Goal: Task Accomplishment & Management: Manage account settings

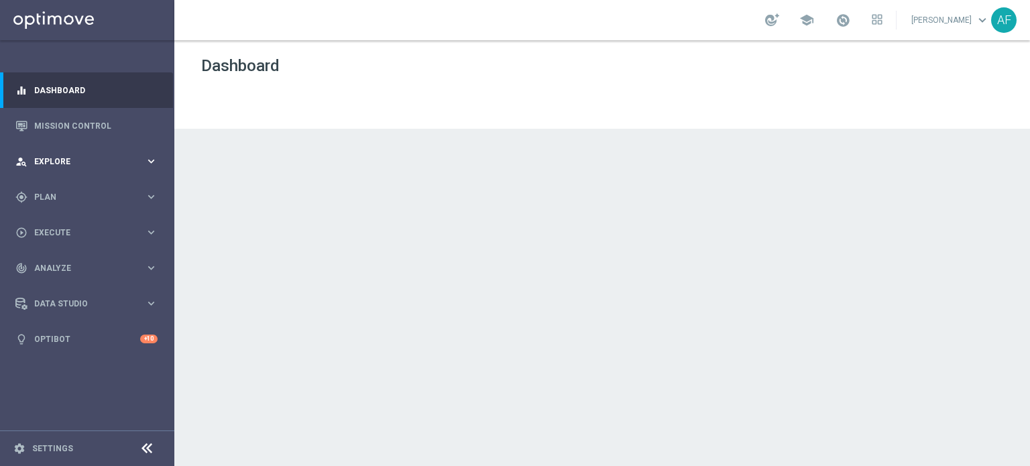
click at [61, 153] on div "person_search Explore keyboard_arrow_right" at bounding box center [86, 161] width 173 height 36
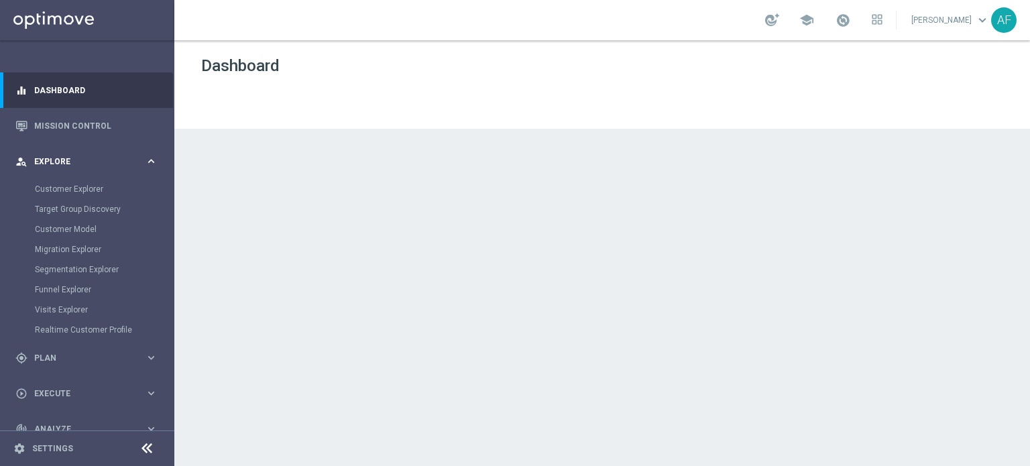
click at [67, 162] on span "Explore" at bounding box center [89, 162] width 111 height 8
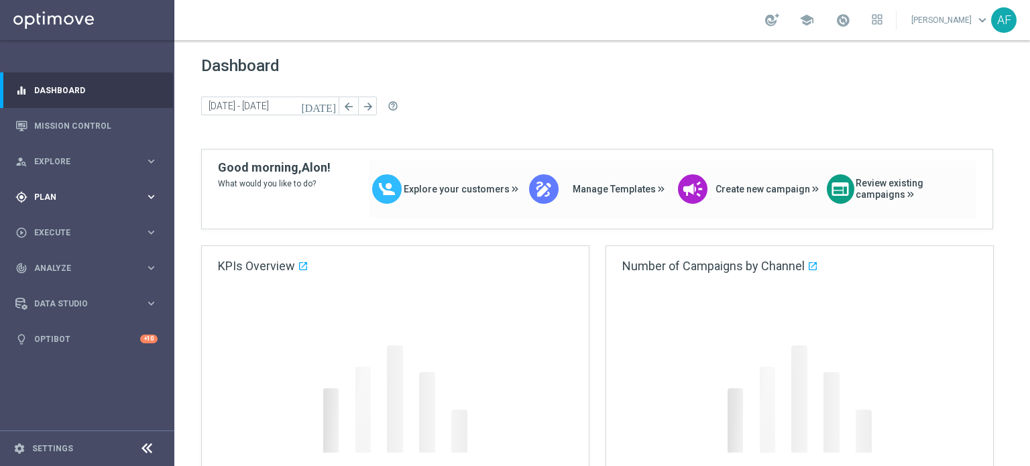
click at [64, 195] on span "Plan" at bounding box center [89, 197] width 111 height 8
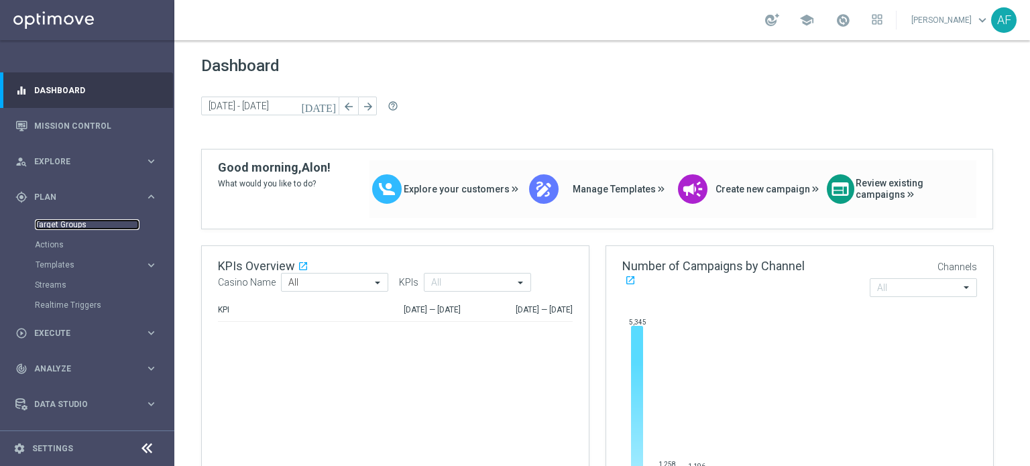
click at [64, 223] on link "Target Groups" at bounding box center [87, 224] width 105 height 11
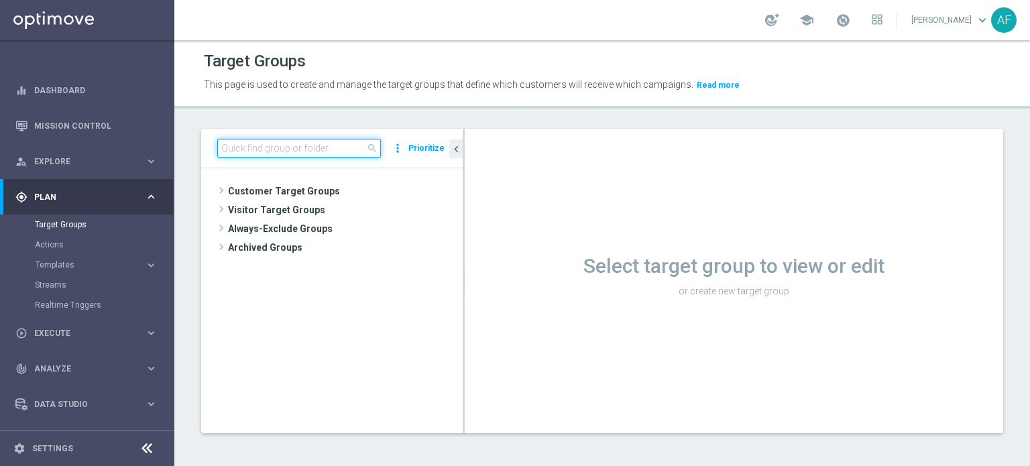
click at [275, 147] on input at bounding box center [299, 148] width 164 height 19
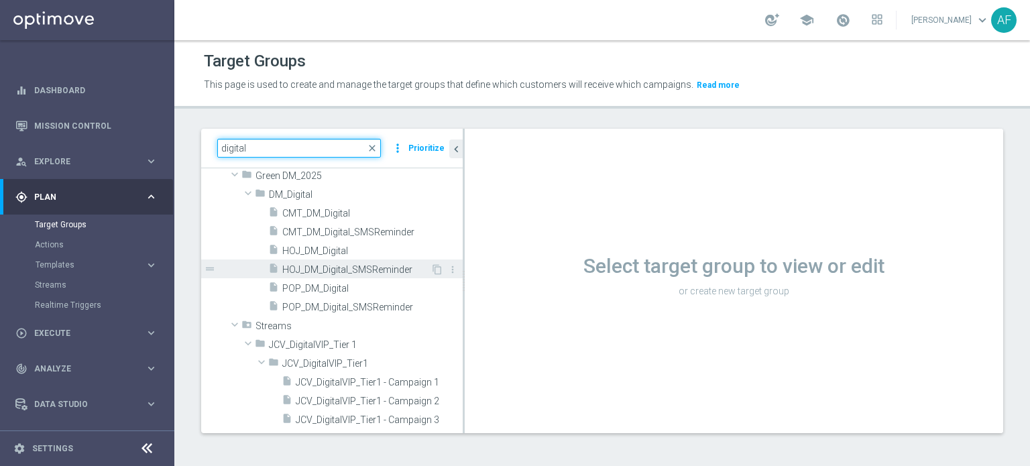
scroll to position [1274, 0]
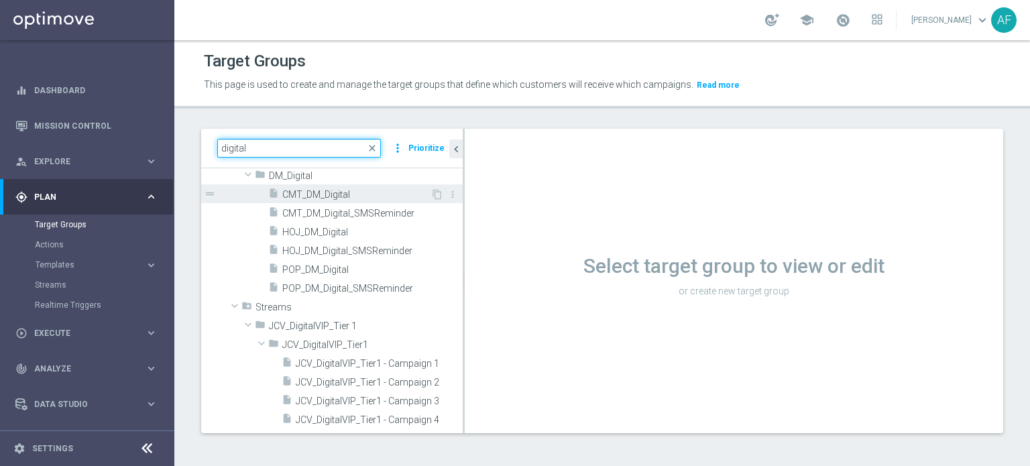
type input "digital"
click at [336, 195] on span "CMT_DM_Digital" at bounding box center [356, 194] width 148 height 11
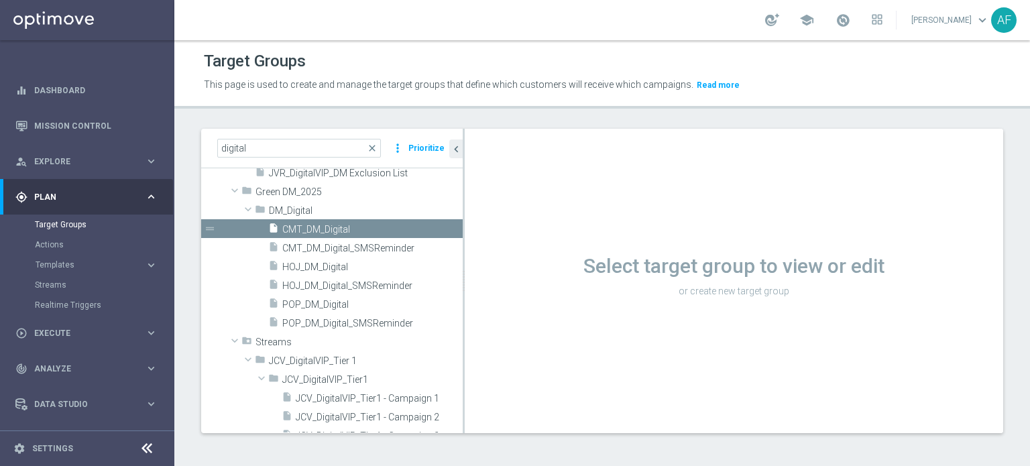
scroll to position [1139, 0]
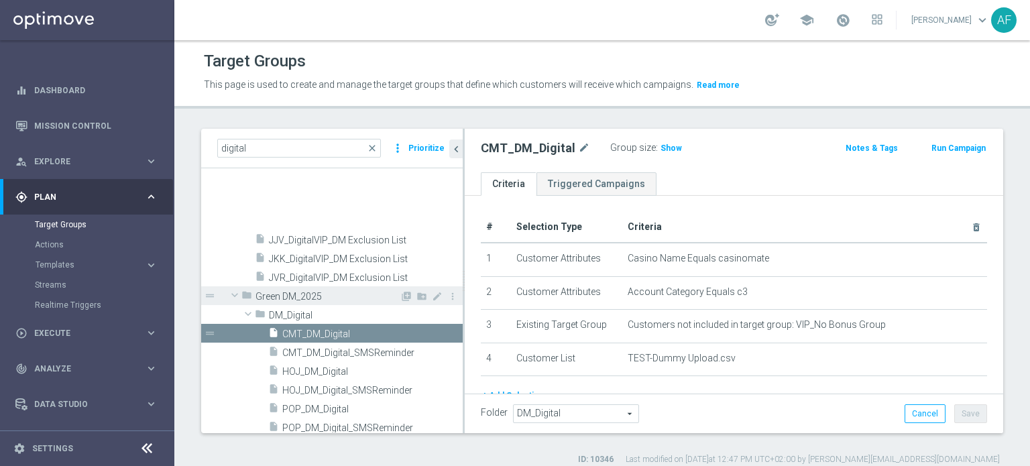
scroll to position [1274, 0]
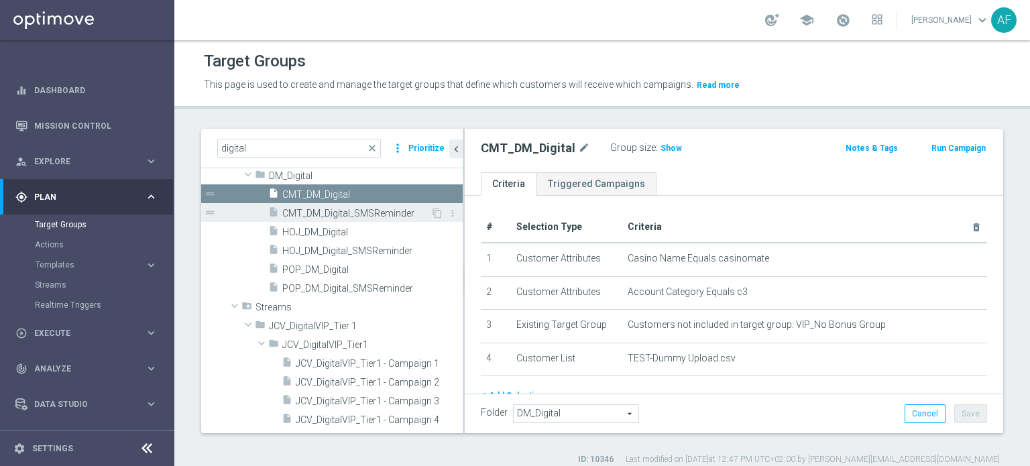
click at [373, 213] on span "CMT_DM_Digital_SMSReminder" at bounding box center [356, 213] width 148 height 11
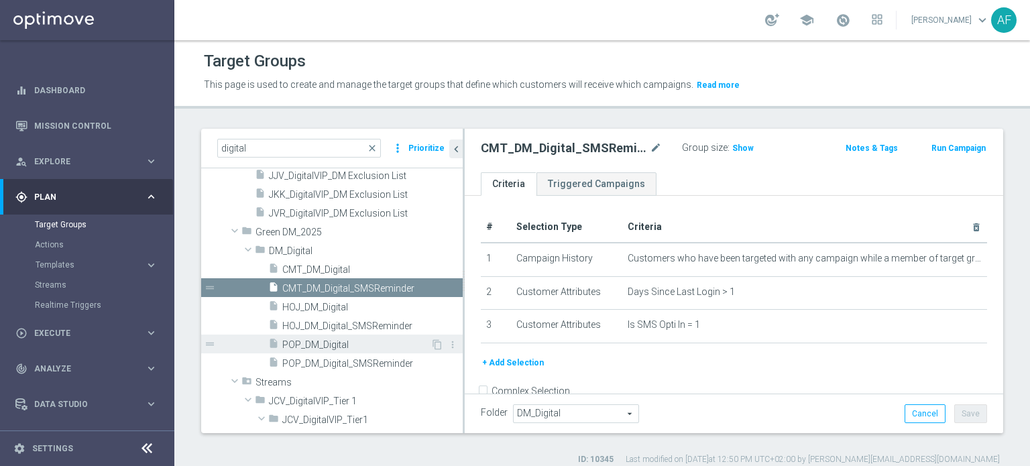
scroll to position [1225, 0]
